Goal: Task Accomplishment & Management: Manage account settings

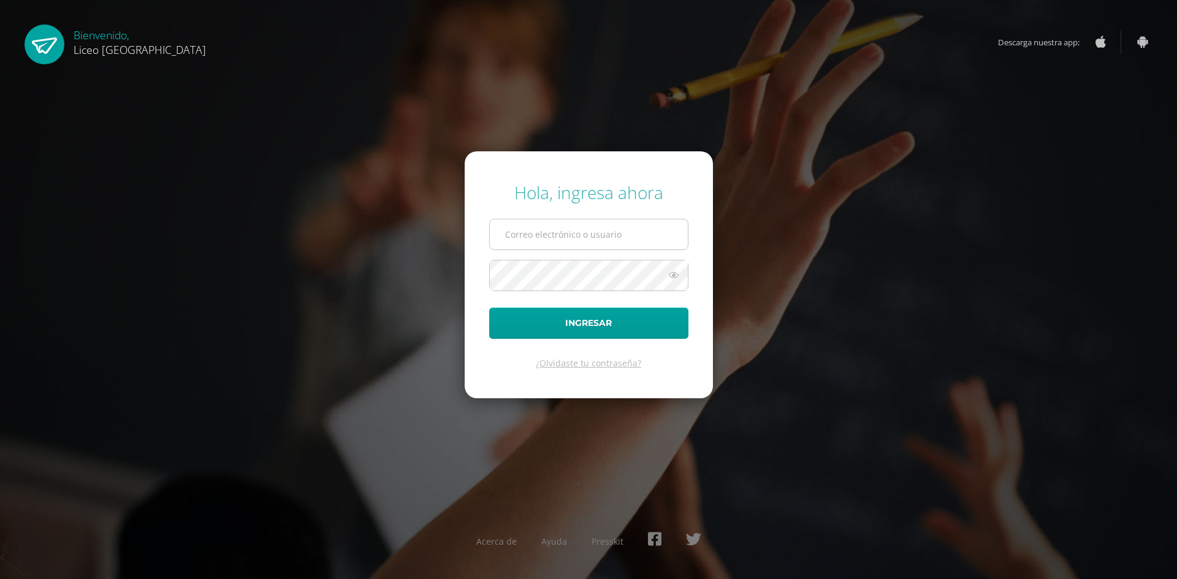
click at [541, 243] on input "text" at bounding box center [589, 235] width 198 height 30
type input "[PERSON_NAME][EMAIL_ADDRESS][PERSON_NAME][DOMAIN_NAME]"
click at [489, 308] on button "Ingresar" at bounding box center [588, 323] width 199 height 31
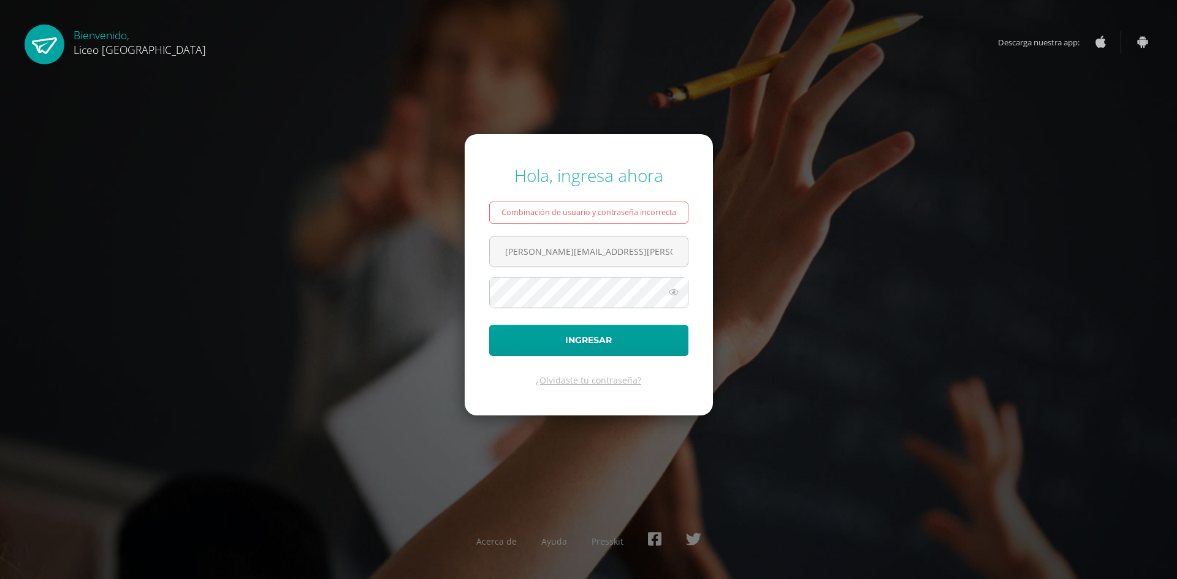
click at [675, 292] on icon at bounding box center [674, 292] width 16 height 15
click at [614, 342] on button "Ingresar" at bounding box center [588, 340] width 199 height 31
click at [489, 325] on button "Ingresar" at bounding box center [588, 340] width 199 height 31
